Goal: Task Accomplishment & Management: Manage account settings

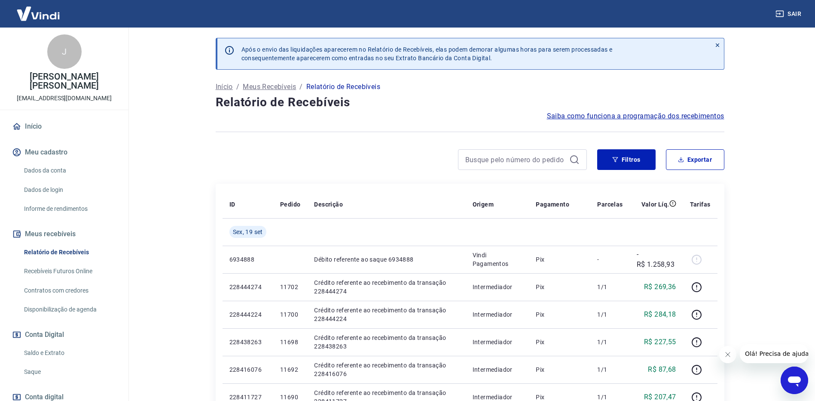
click at [718, 45] on icon at bounding box center [717, 44] width 3 height 3
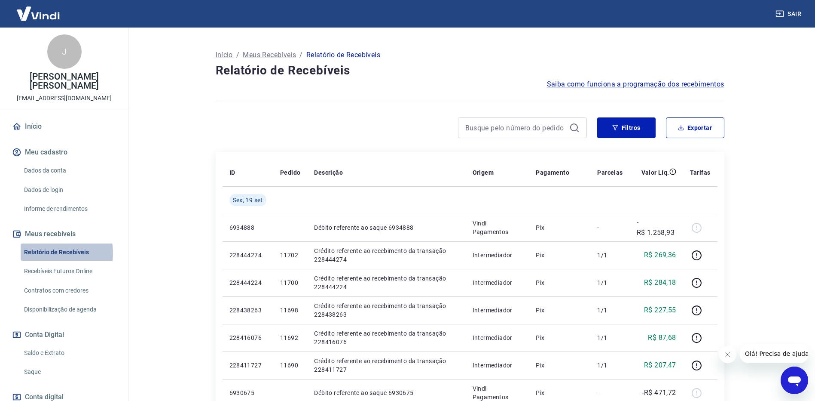
click at [50, 244] on link "Relatório de Recebíveis" at bounding box center [70, 252] width 98 height 18
click at [50, 344] on link "Saldo e Extrato" at bounding box center [70, 353] width 98 height 18
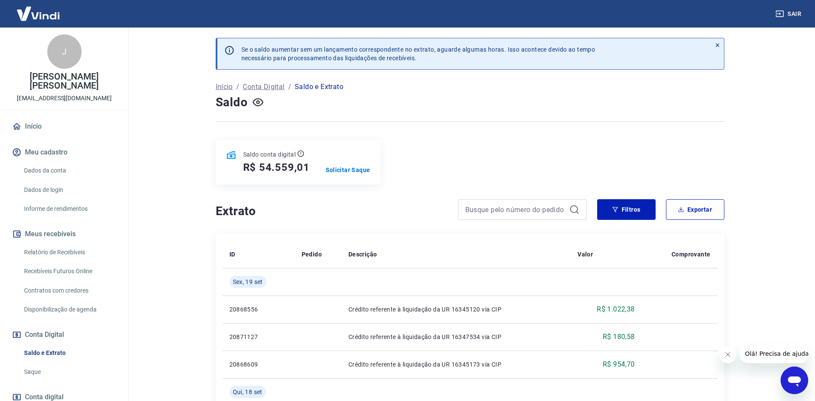
click at [56, 49] on div "J" at bounding box center [64, 51] width 34 height 34
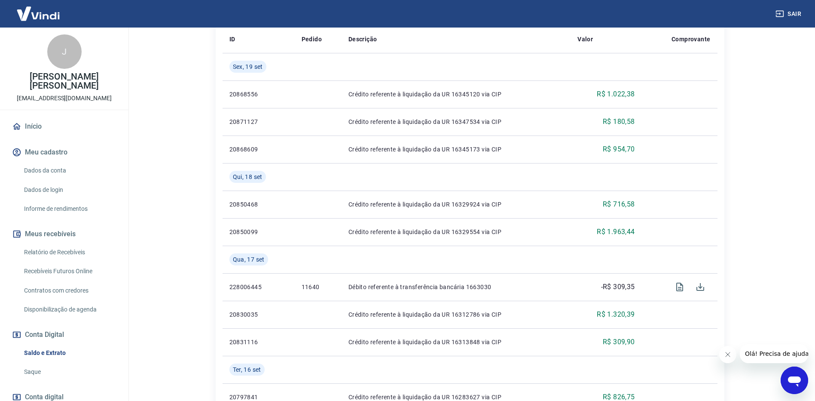
click at [791, 9] on button "Sair" at bounding box center [789, 14] width 31 height 16
